Goal: Find specific page/section: Find specific page/section

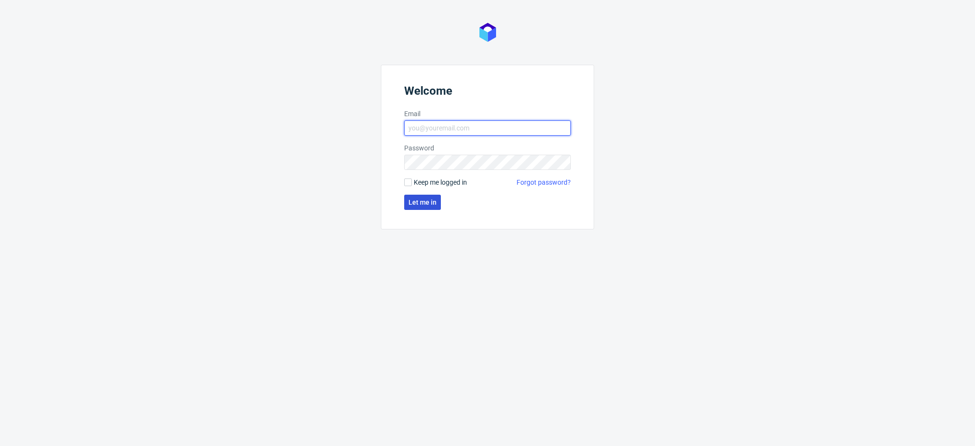
type input "[PERSON_NAME][EMAIL_ADDRESS][DOMAIN_NAME]"
click at [415, 198] on button "Let me in" at bounding box center [422, 202] width 37 height 15
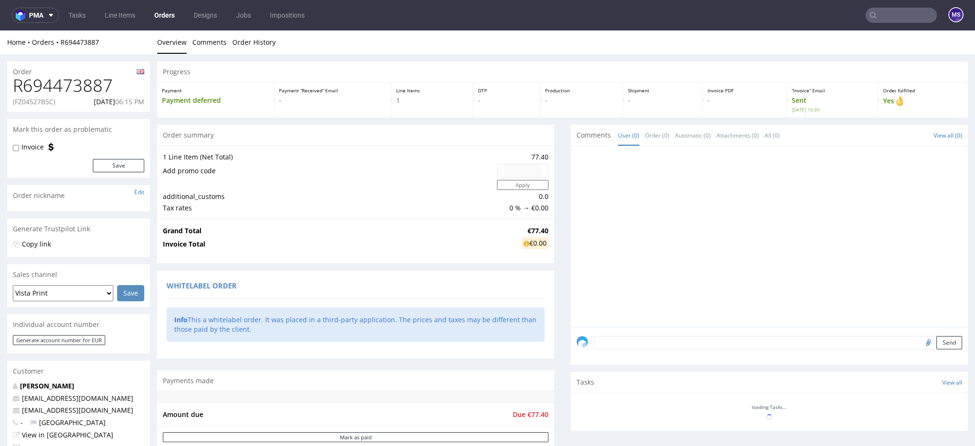
click at [877, 21] on input "text" at bounding box center [900, 15] width 71 height 15
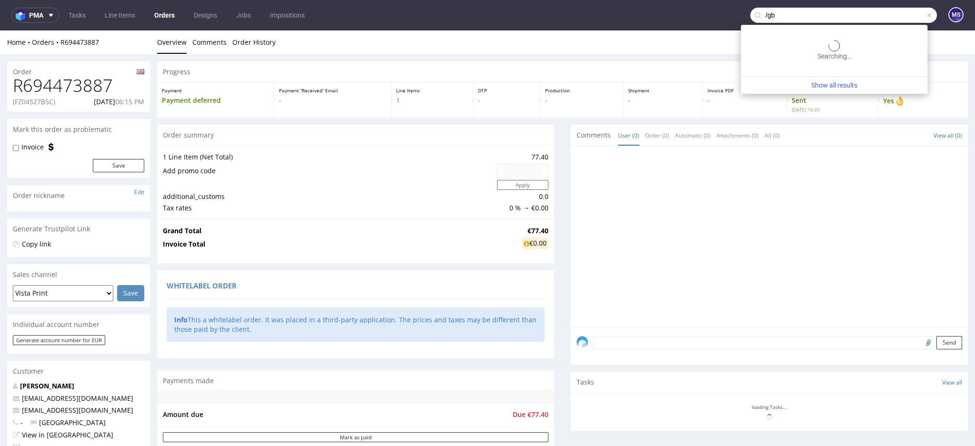
type input "/gb"
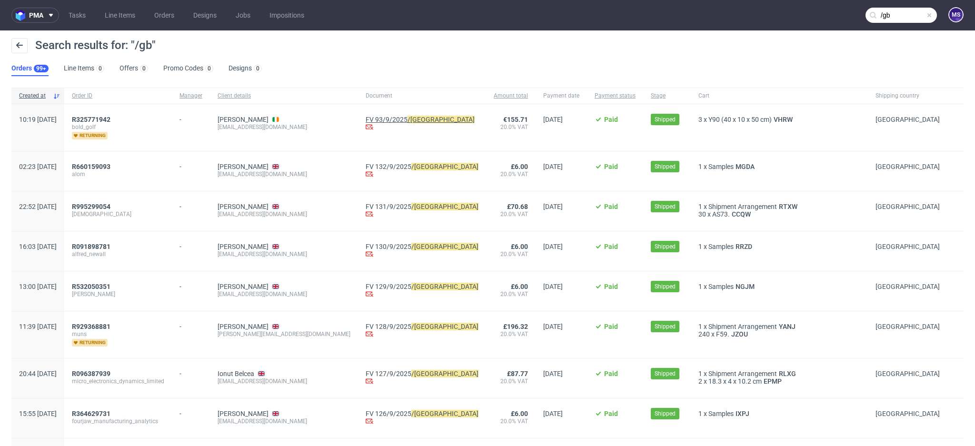
click at [387, 120] on link "FV 93/9/2025 /GB" at bounding box center [422, 120] width 113 height 8
